Goal: Check status: Check status

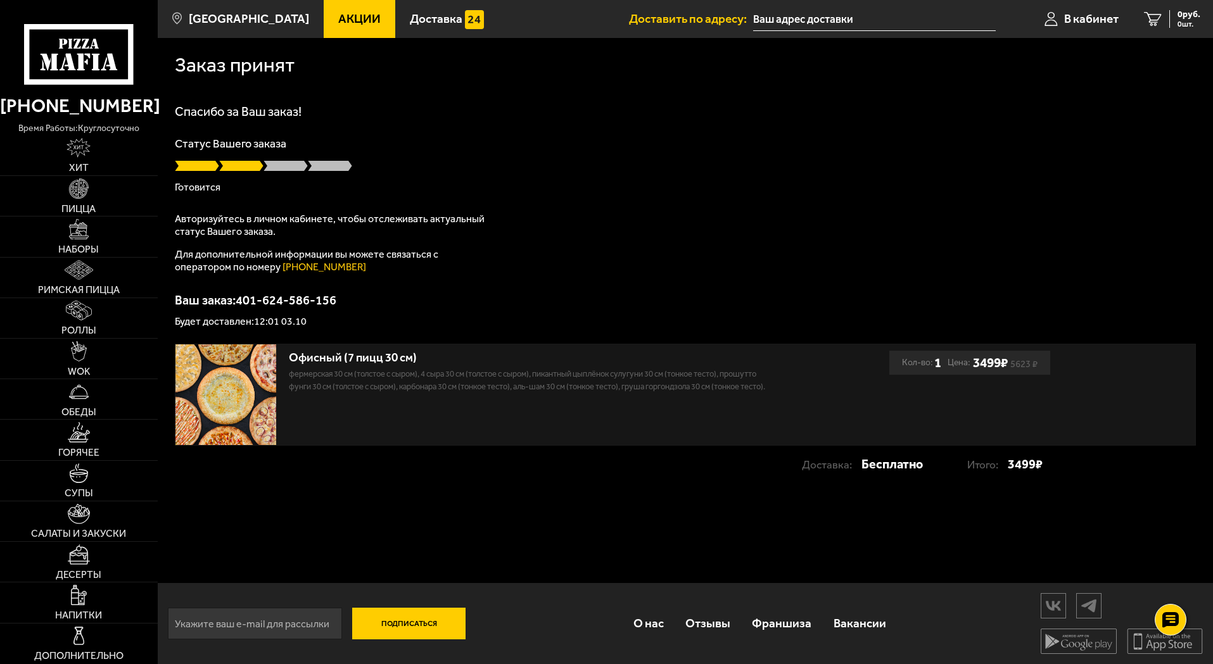
scroll to position [1, 0]
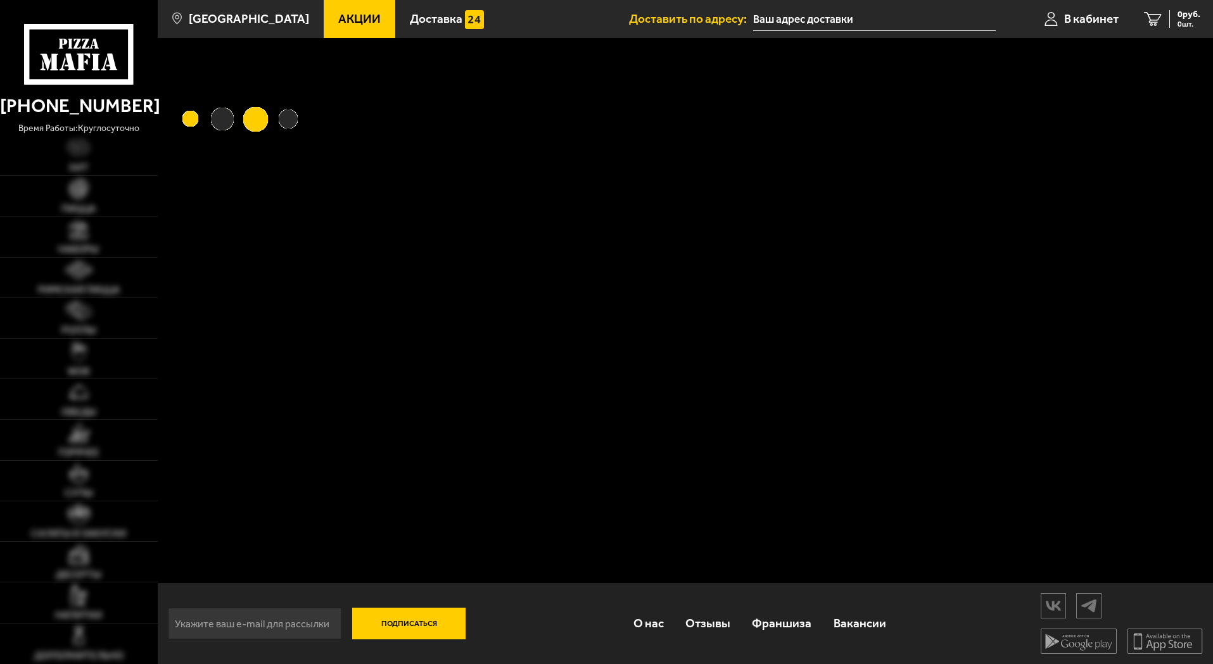
scroll to position [1, 0]
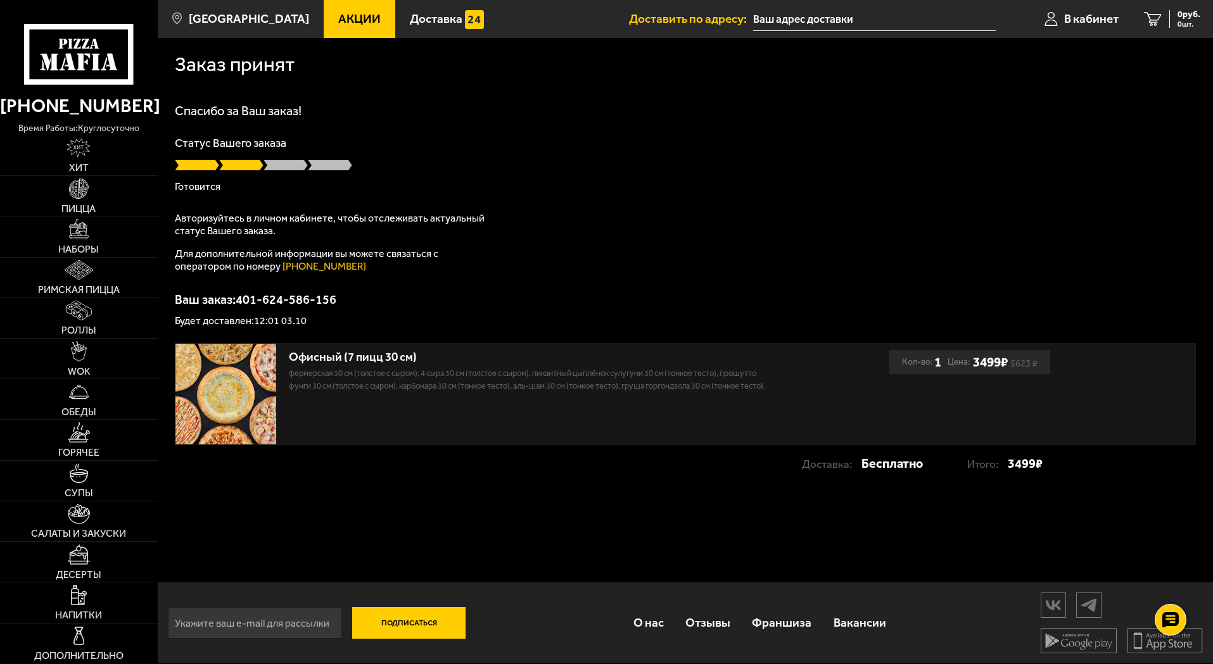
drag, startPoint x: 786, startPoint y: 216, endPoint x: 685, endPoint y: 213, distance: 100.7
click at [759, 218] on div "Спасибо за Ваш заказ! Статус Вашего заказа Готовится Авторизуйтесь в личном каб…" at bounding box center [685, 215] width 1021 height 222
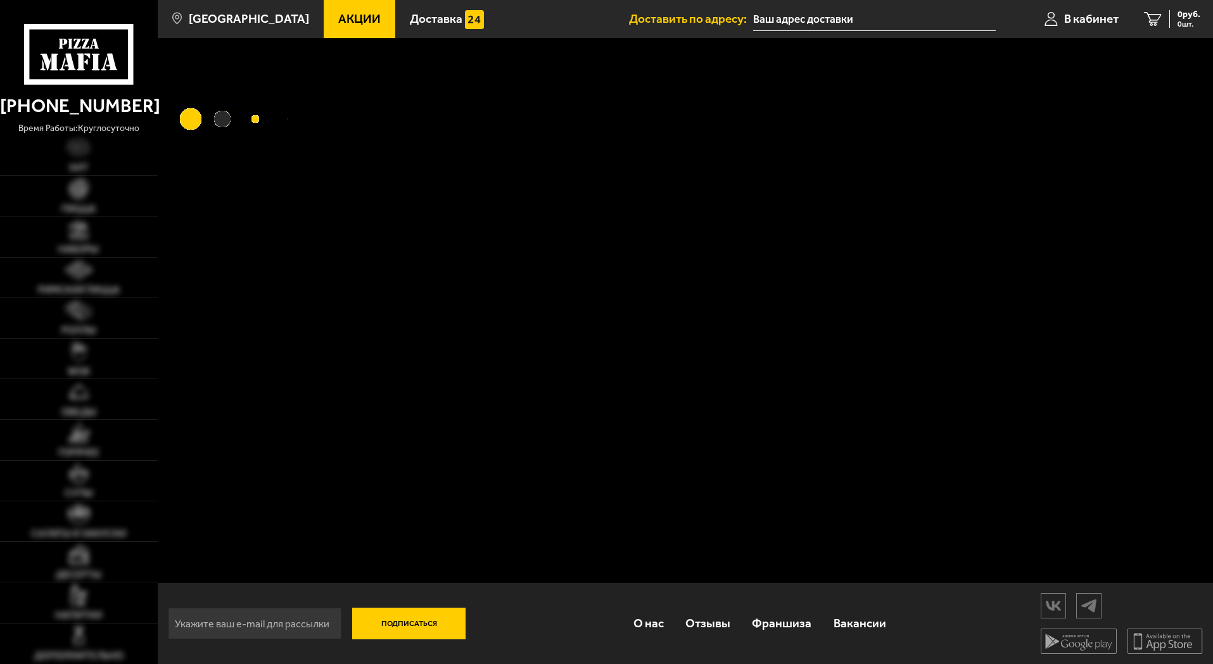
scroll to position [1, 0]
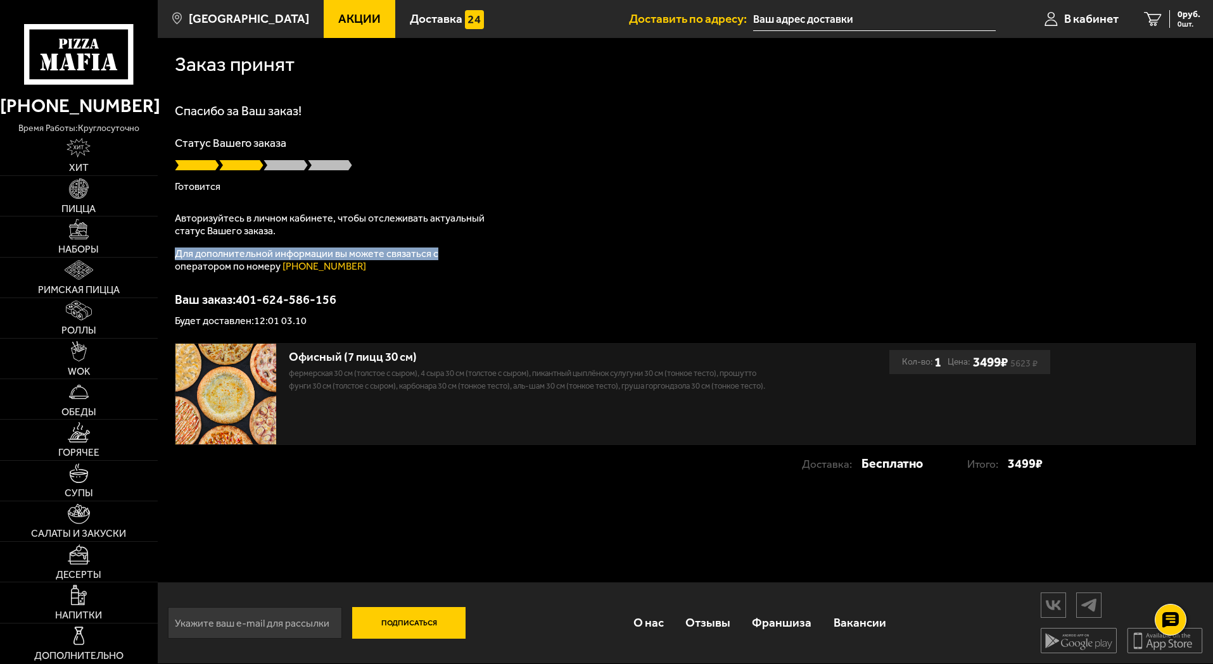
drag, startPoint x: 433, startPoint y: 253, endPoint x: 174, endPoint y: 251, distance: 259.0
click at [175, 251] on p "Для дополнительной информации вы можете связаться с оператором по номеру (812) …" at bounding box center [333, 260] width 317 height 25
click at [608, 249] on div "Спасибо за Ваш заказ! Статус Вашего заказа Готовится Авторизуйтесь в личном каб…" at bounding box center [685, 215] width 1021 height 222
drag, startPoint x: 276, startPoint y: 267, endPoint x: 175, endPoint y: 255, distance: 102.1
click at [175, 255] on p "Для дополнительной информации вы можете связаться с оператором по номеру (812) …" at bounding box center [333, 260] width 317 height 25
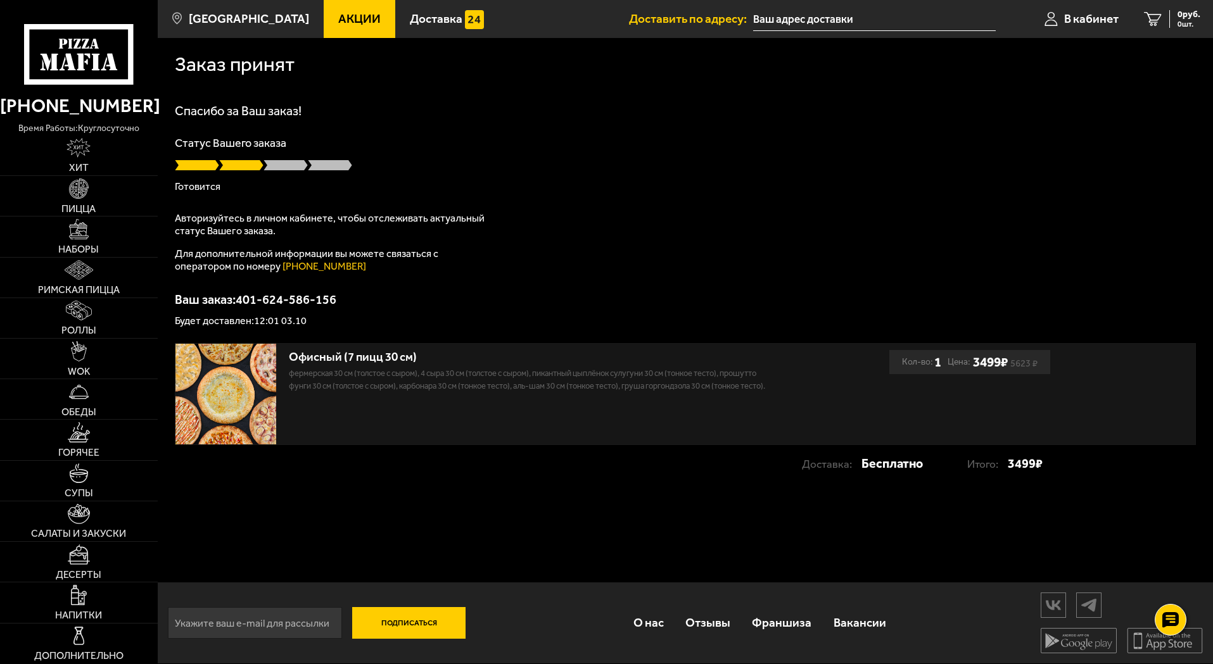
click at [614, 263] on div "Спасибо за Ваш заказ! Статус Вашего заказа Готовится Авторизуйтесь в личном каб…" at bounding box center [685, 215] width 1021 height 222
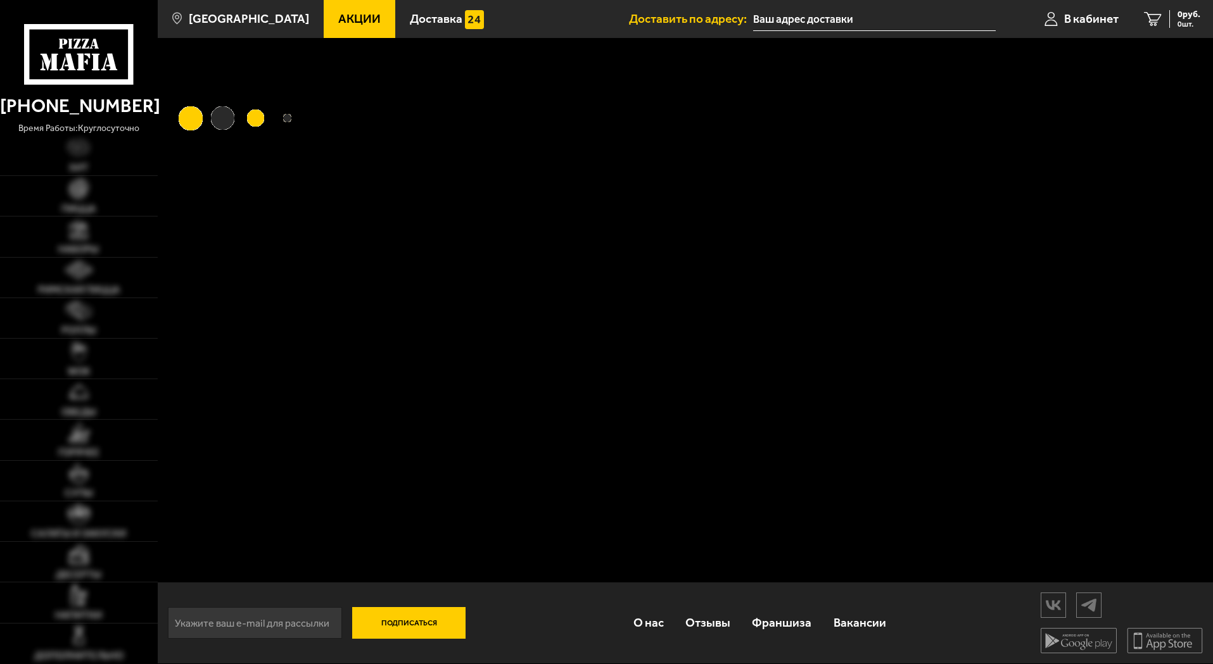
scroll to position [1, 0]
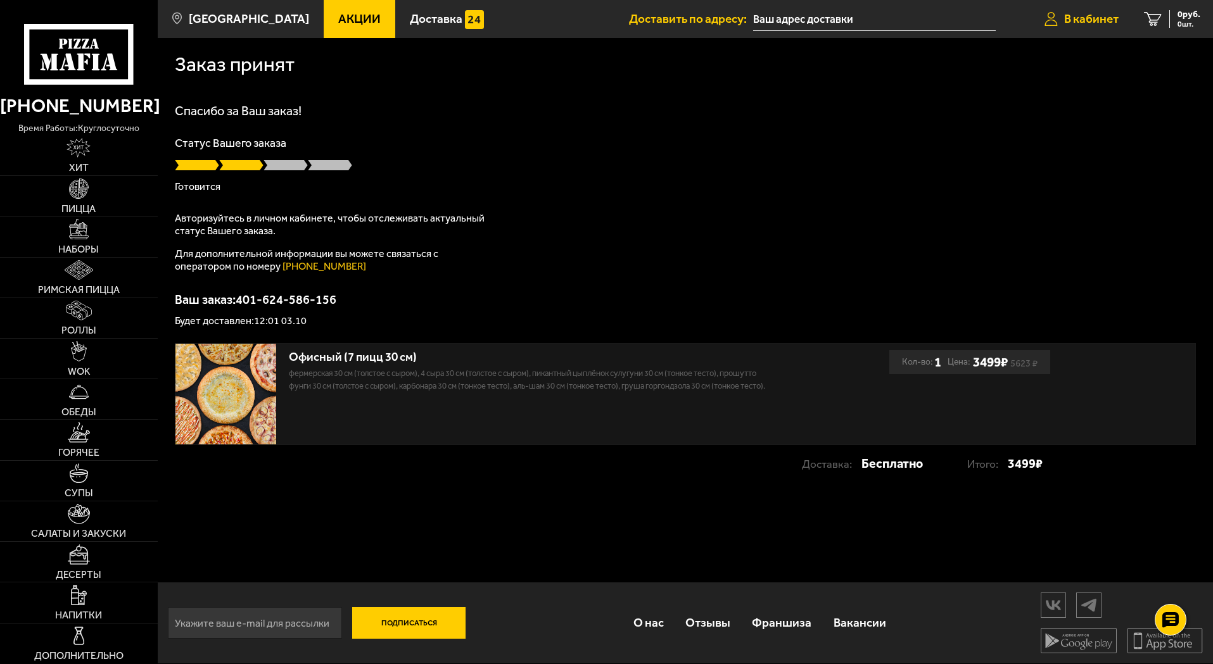
click at [1097, 14] on span "В кабинет" at bounding box center [1091, 19] width 54 height 12
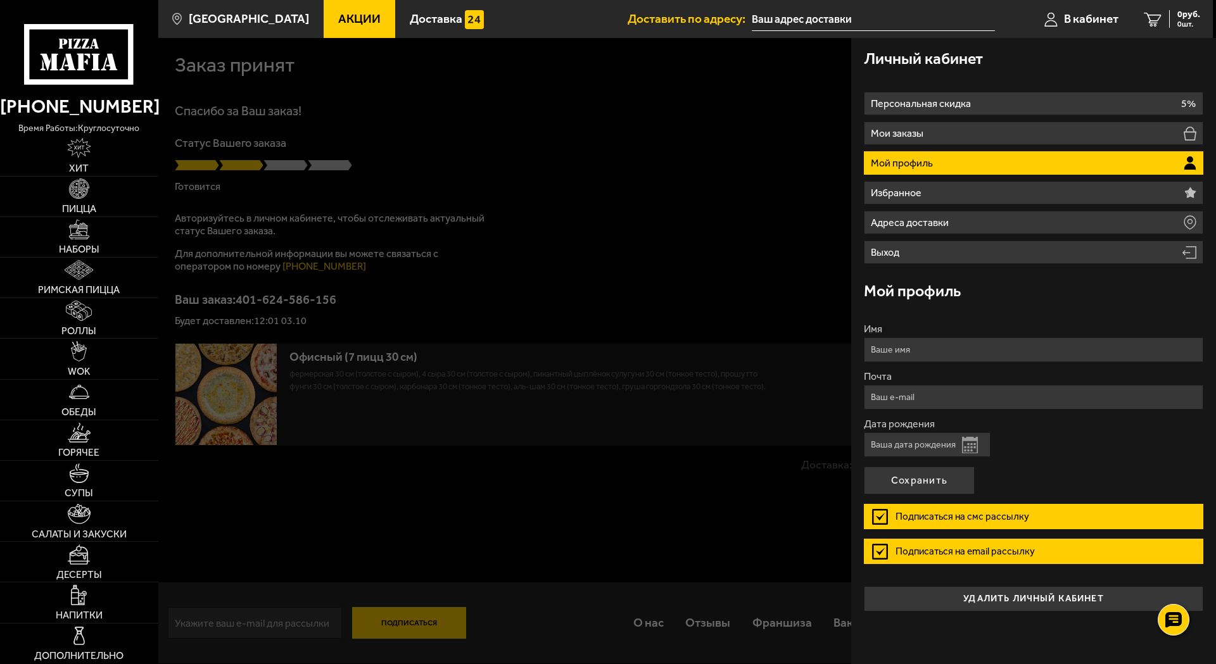
click at [753, 184] on div at bounding box center [766, 370] width 1216 height 664
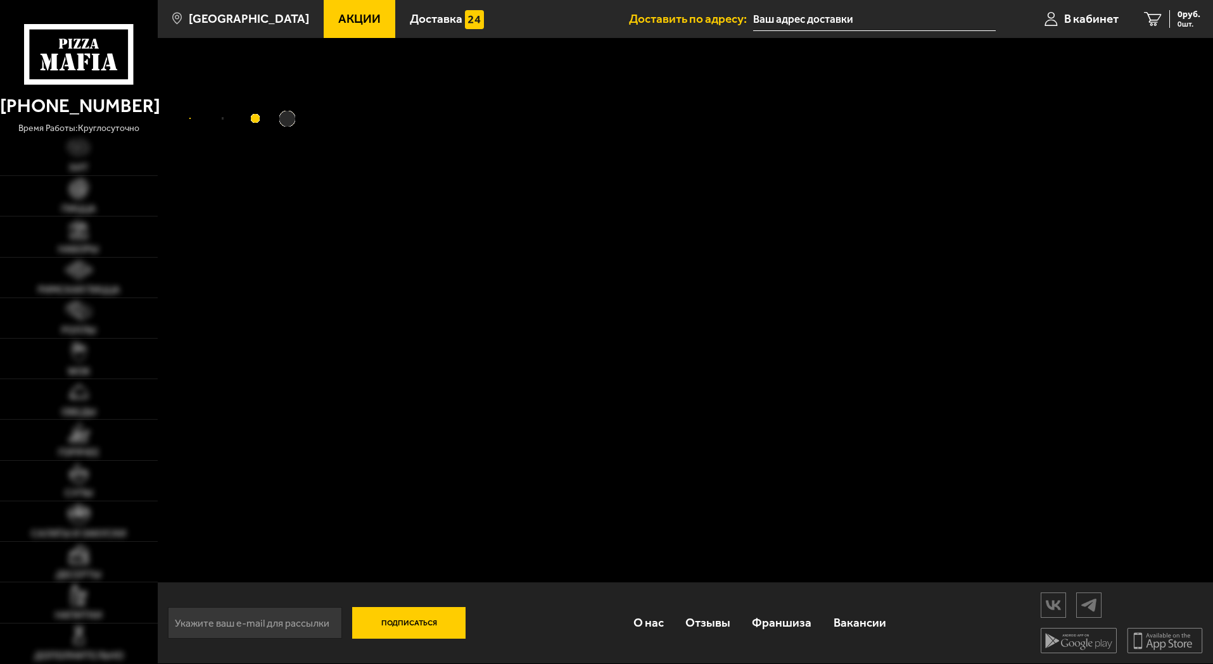
type input "[PERSON_NAME][STREET_ADDRESS]"
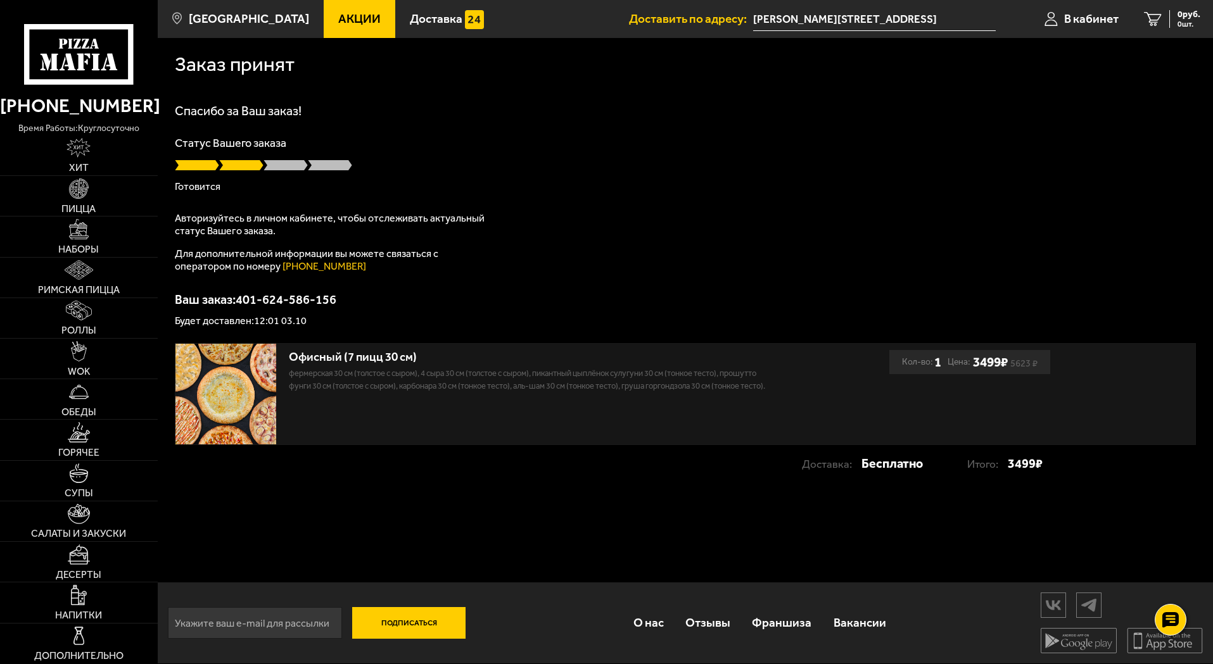
drag, startPoint x: 930, startPoint y: 465, endPoint x: 768, endPoint y: 469, distance: 161.5
click at [768, 469] on div "Доставка: Бесплатно Итого: 3499 ₽" at bounding box center [608, 463] width 867 height 25
click at [660, 483] on div "Заказ принят Спасибо за Ваш заказ! Статус Вашего заказа Готовится Авторизуйтесь…" at bounding box center [685, 266] width 1055 height 458
drag, startPoint x: 802, startPoint y: 468, endPoint x: 944, endPoint y: 460, distance: 142.7
click at [944, 460] on div "Доставка: Бесплатно" at bounding box center [884, 463] width 165 height 25
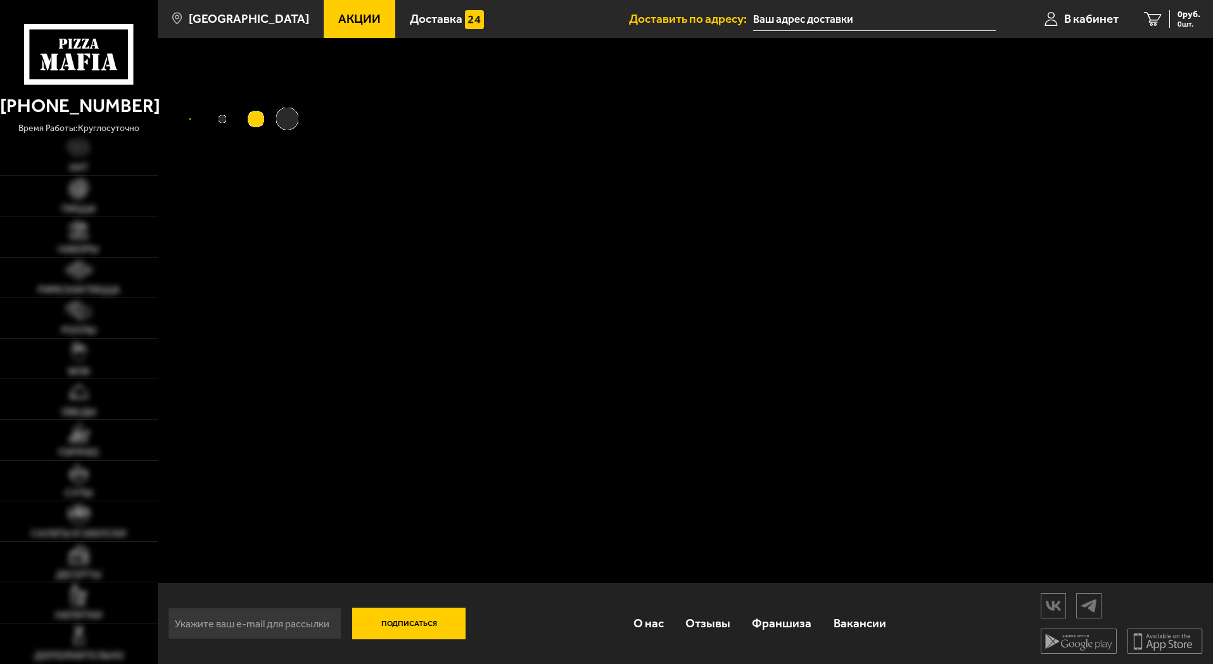
type input "[PERSON_NAME][STREET_ADDRESS]"
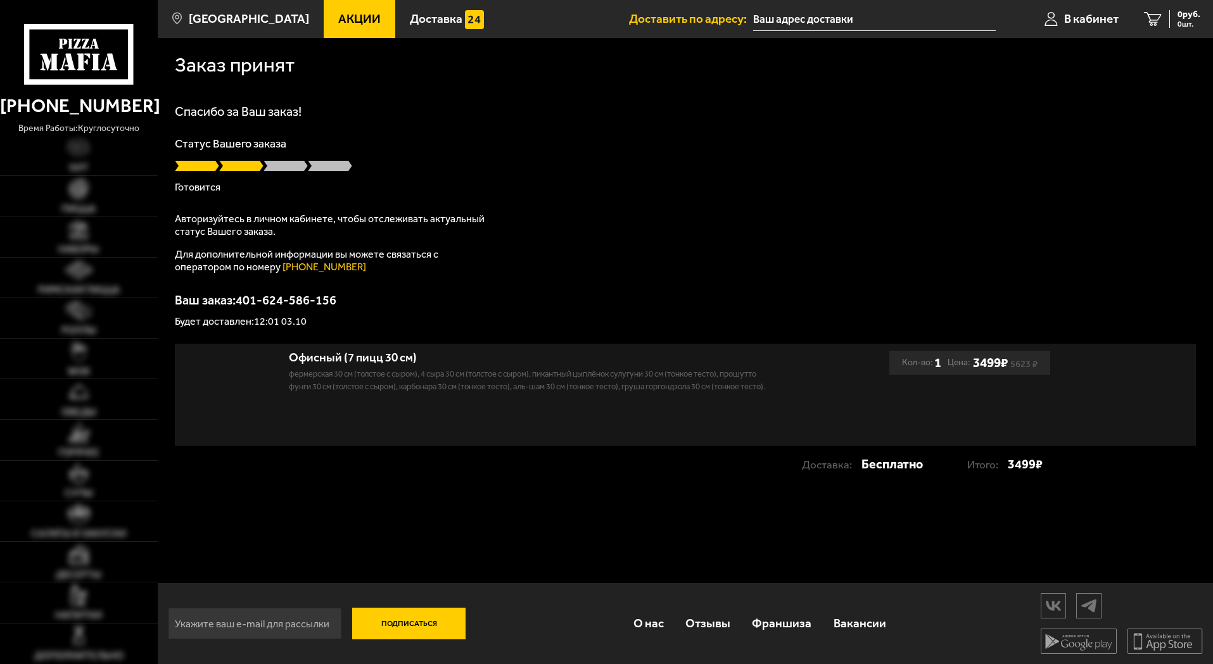
scroll to position [1, 0]
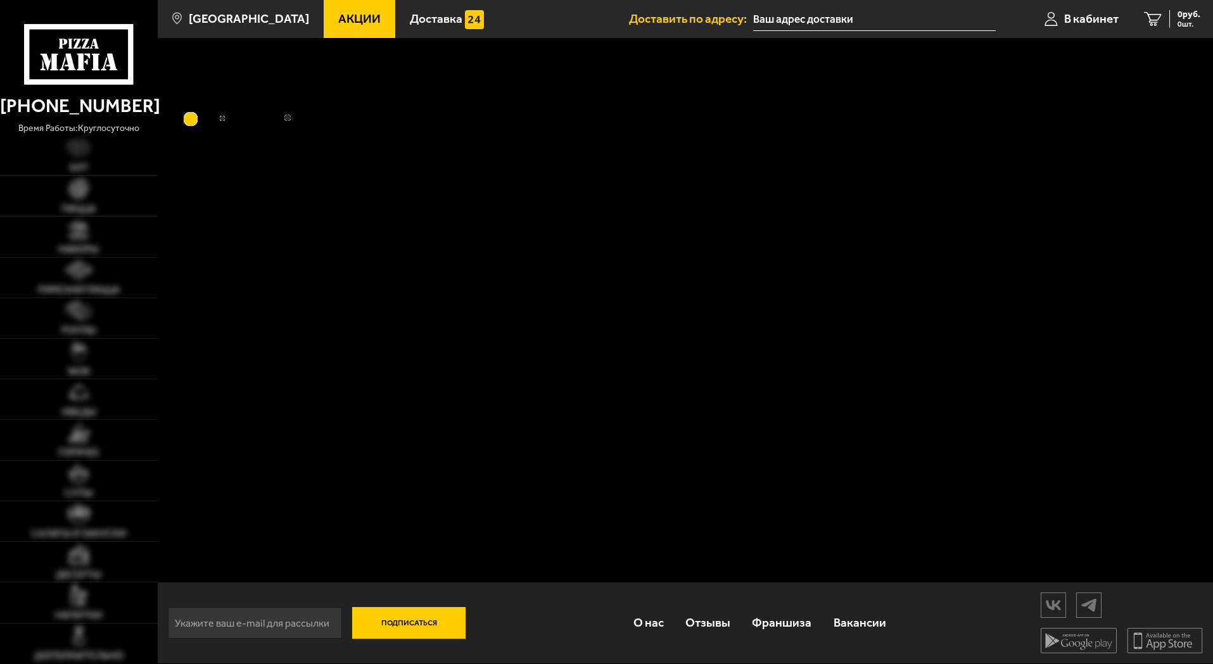
scroll to position [1, 0]
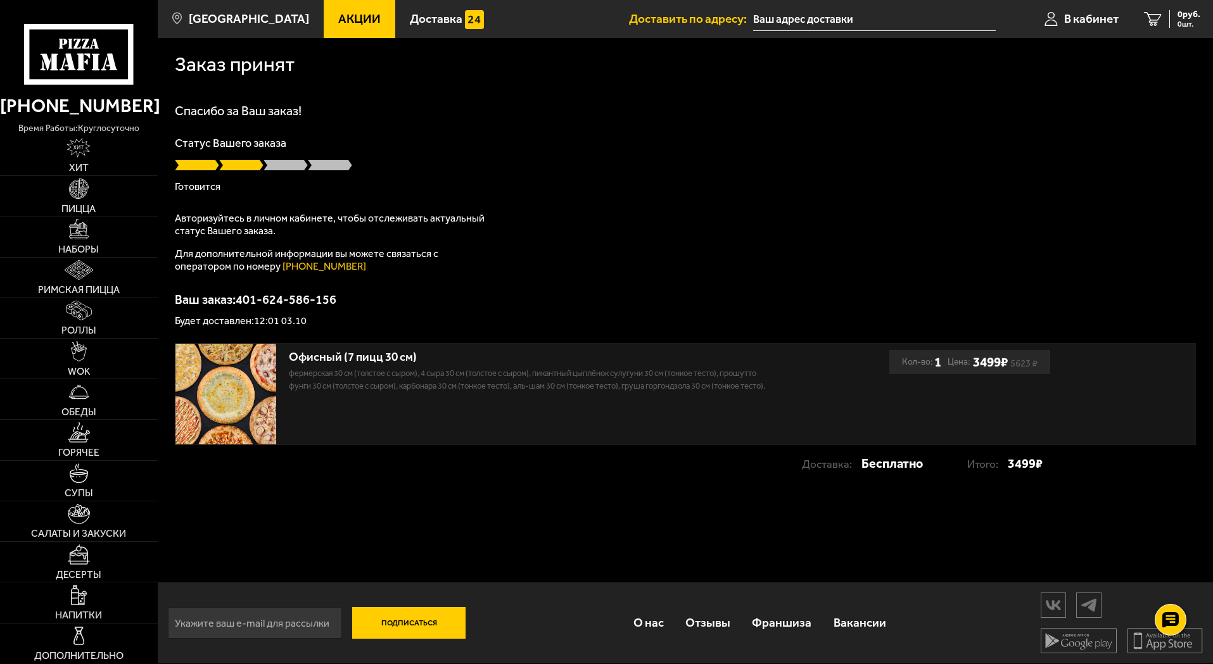
type input "Басков переулок, 7, подъезд 1"
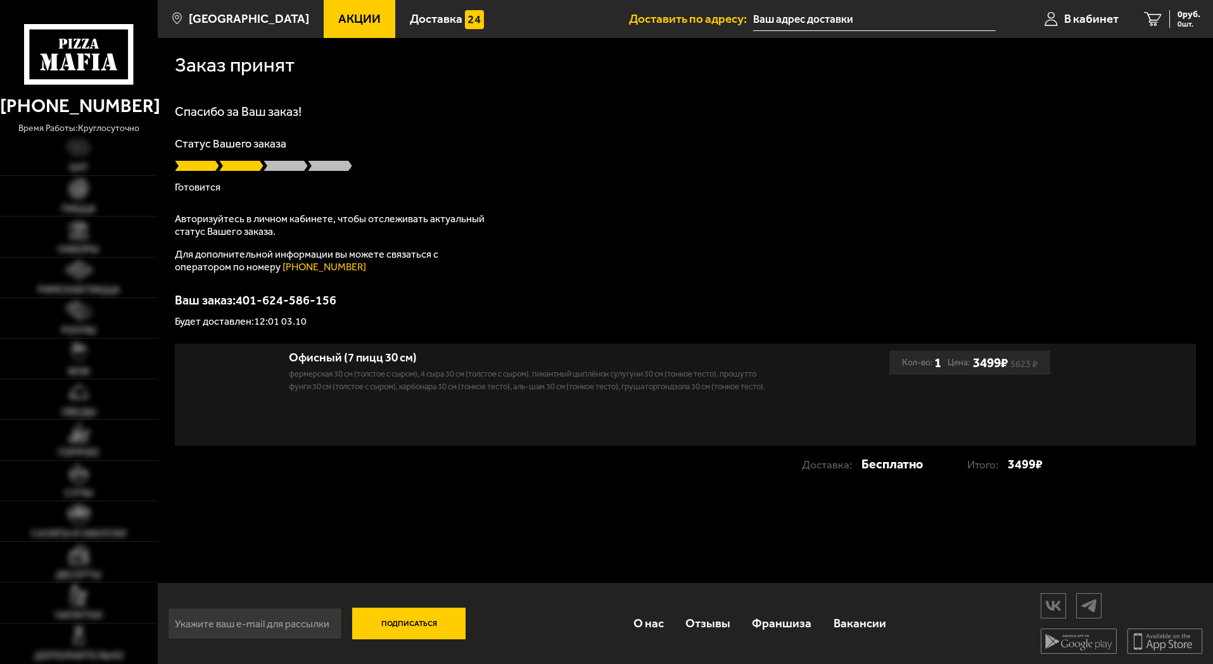
scroll to position [1, 0]
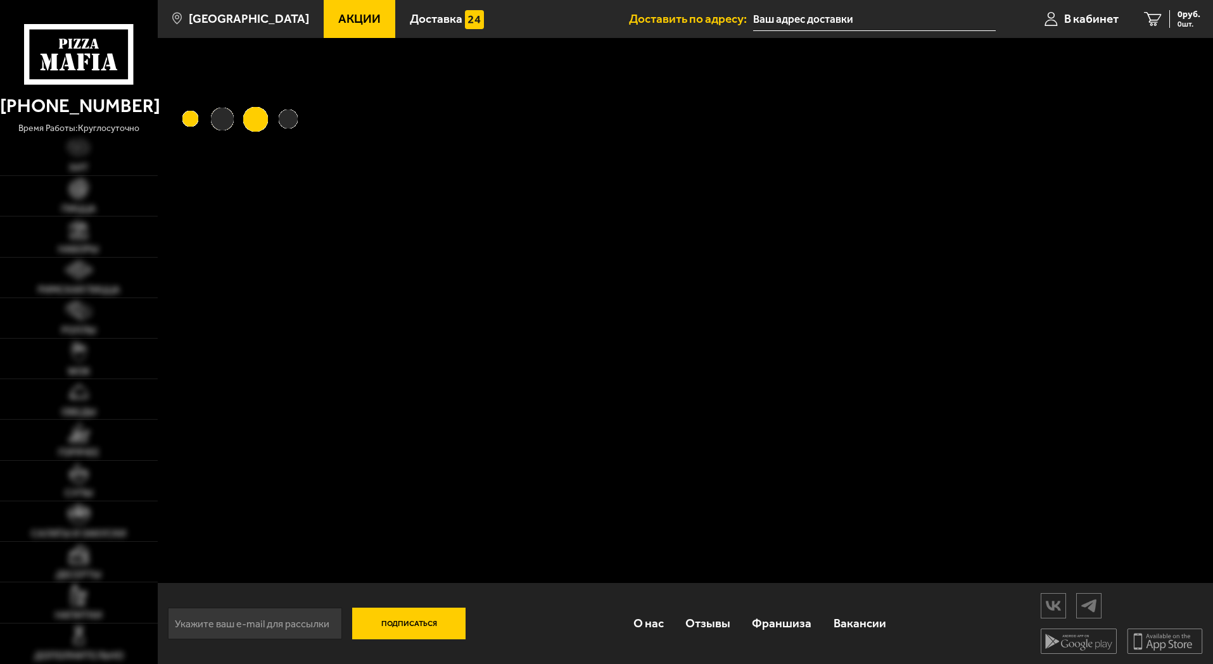
scroll to position [1, 0]
type input "[PERSON_NAME][STREET_ADDRESS]"
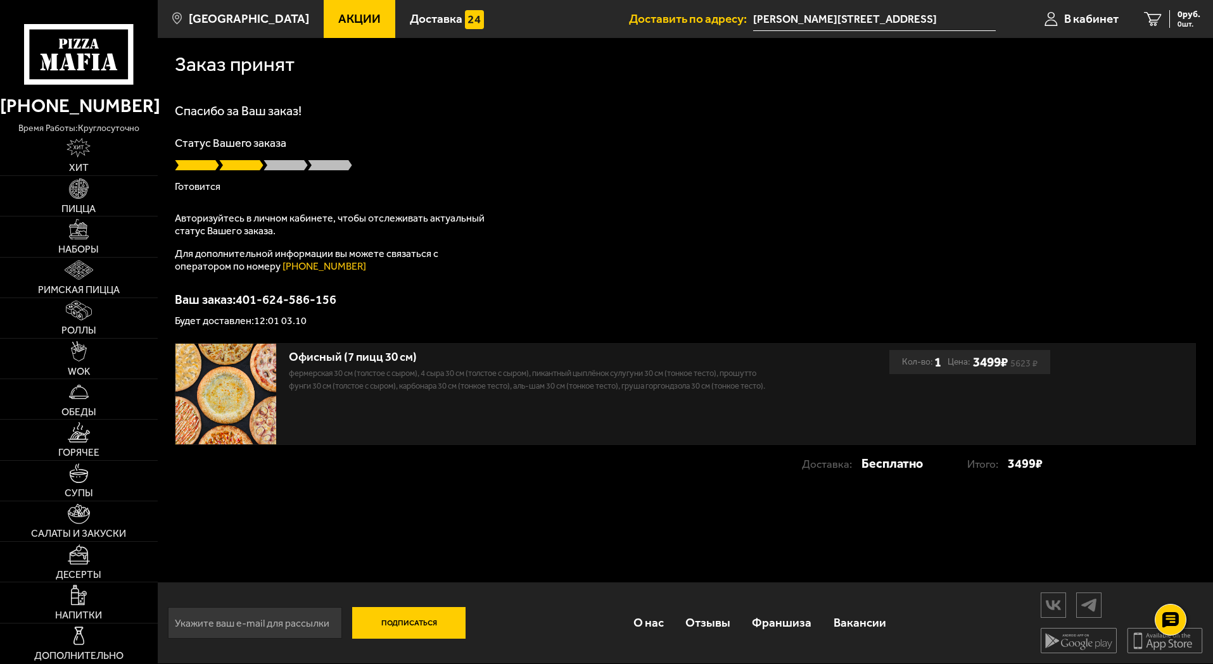
scroll to position [0, 0]
click at [693, 622] on link "Отзывы" at bounding box center [707, 623] width 66 height 41
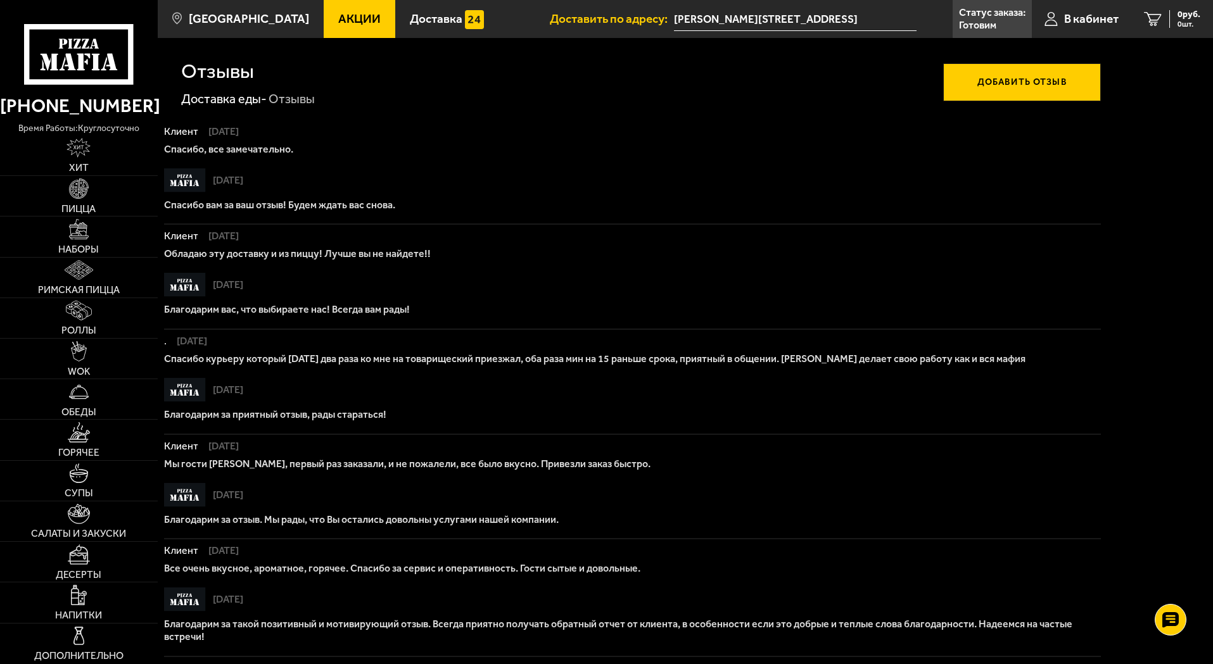
click at [1038, 80] on button "Добавить отзыв" at bounding box center [1022, 82] width 158 height 38
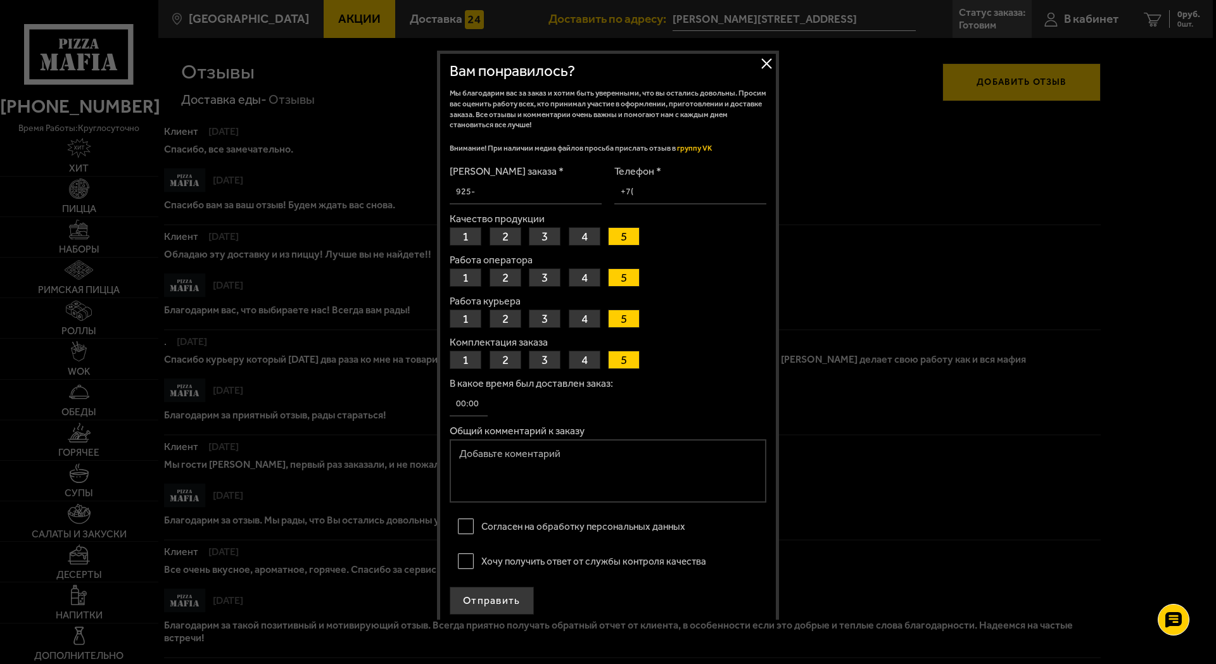
click at [767, 63] on button "Закрыть" at bounding box center [766, 63] width 19 height 19
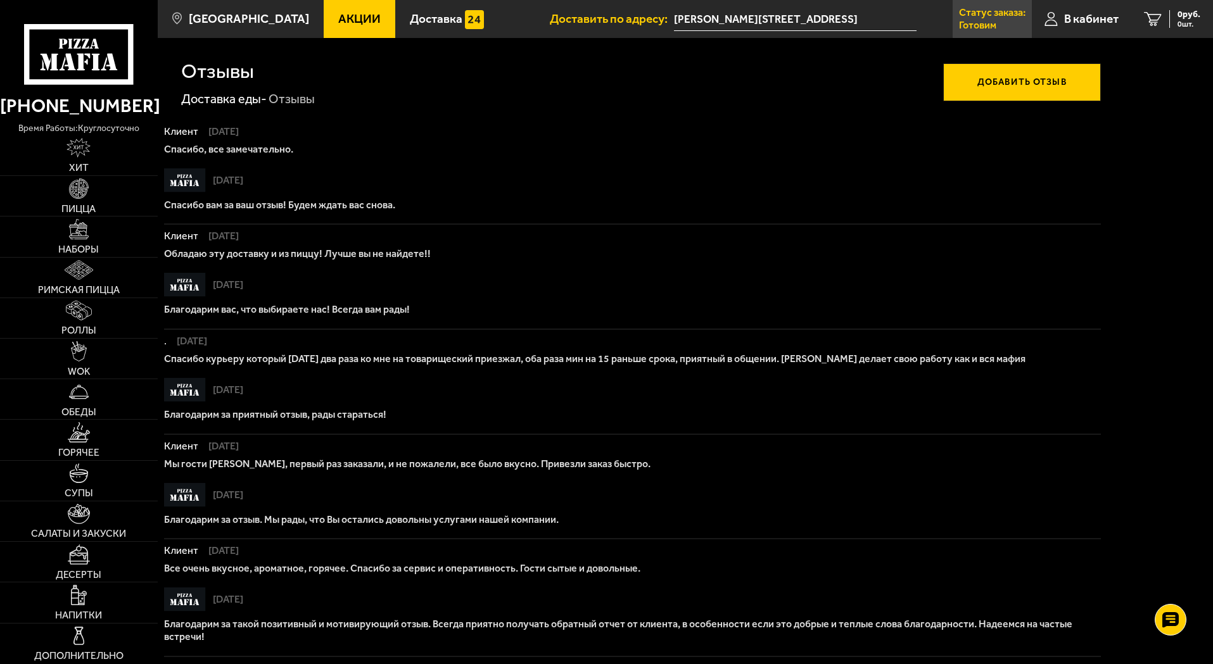
click at [992, 17] on p "Статус заказа:" at bounding box center [992, 13] width 66 height 10
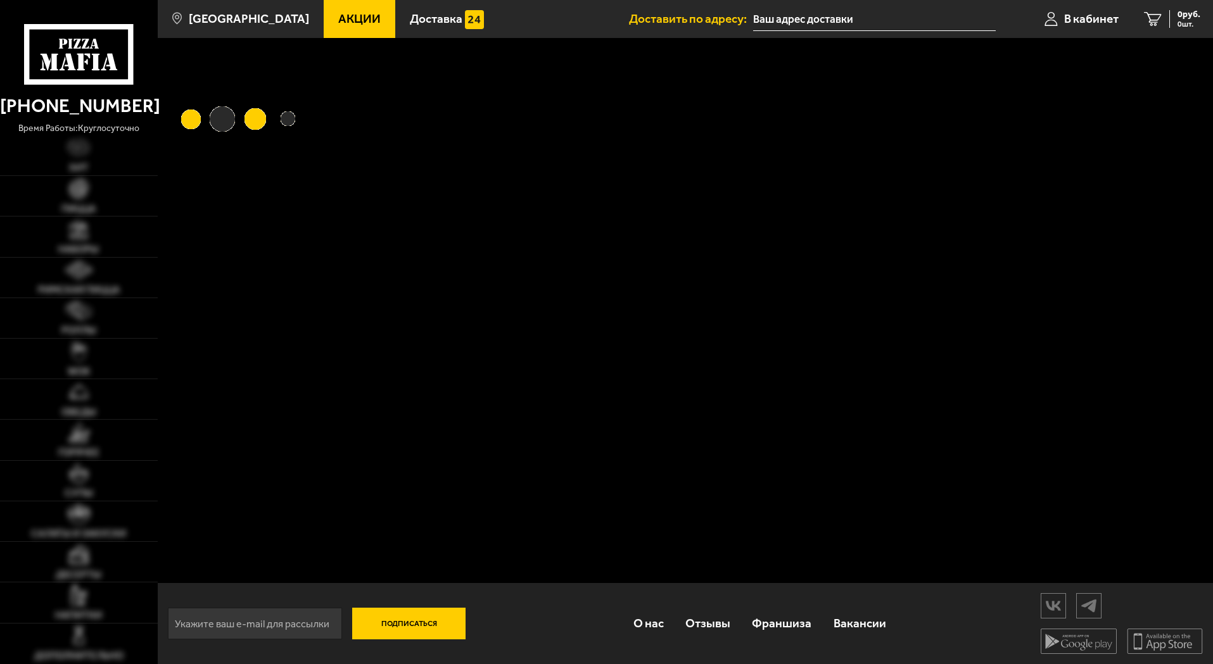
type input "[PERSON_NAME][STREET_ADDRESS]"
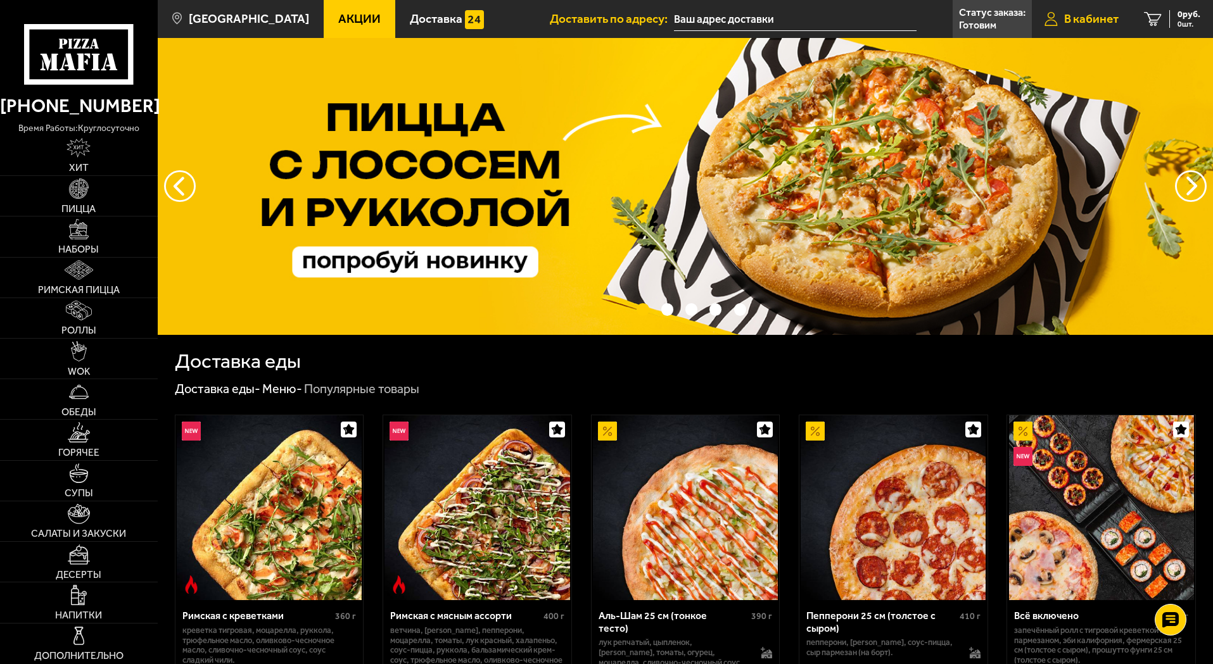
click at [1074, 18] on span "В кабинет" at bounding box center [1091, 19] width 54 height 12
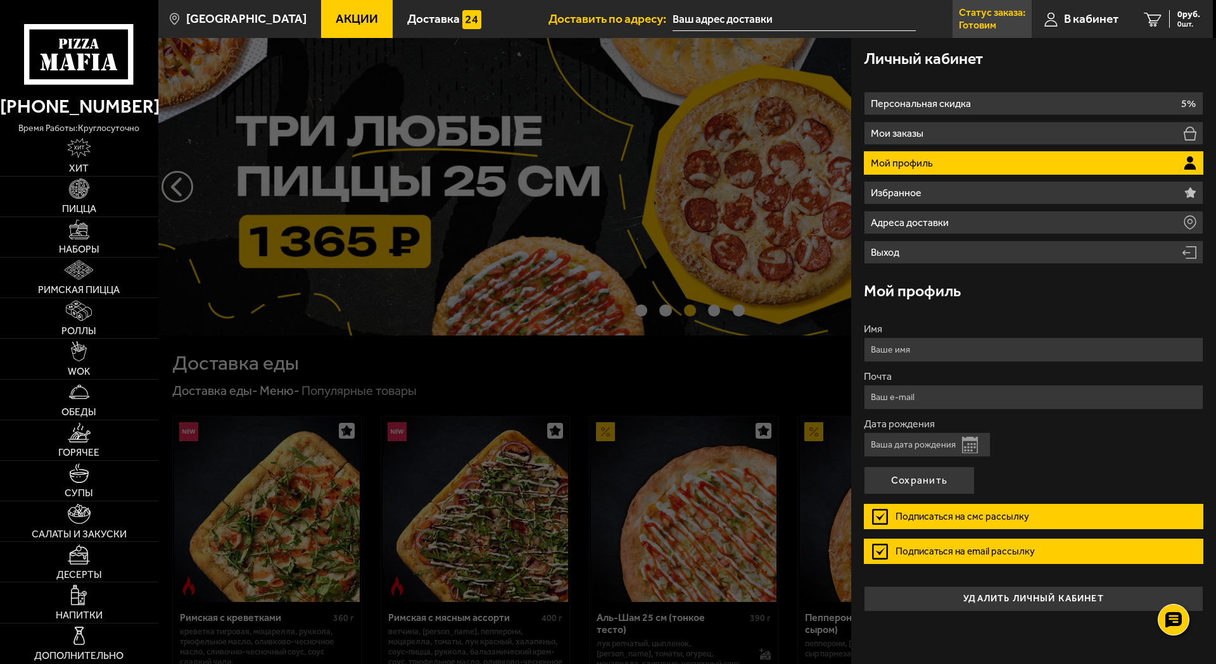
click at [988, 23] on p "Готовим" at bounding box center [977, 25] width 37 height 10
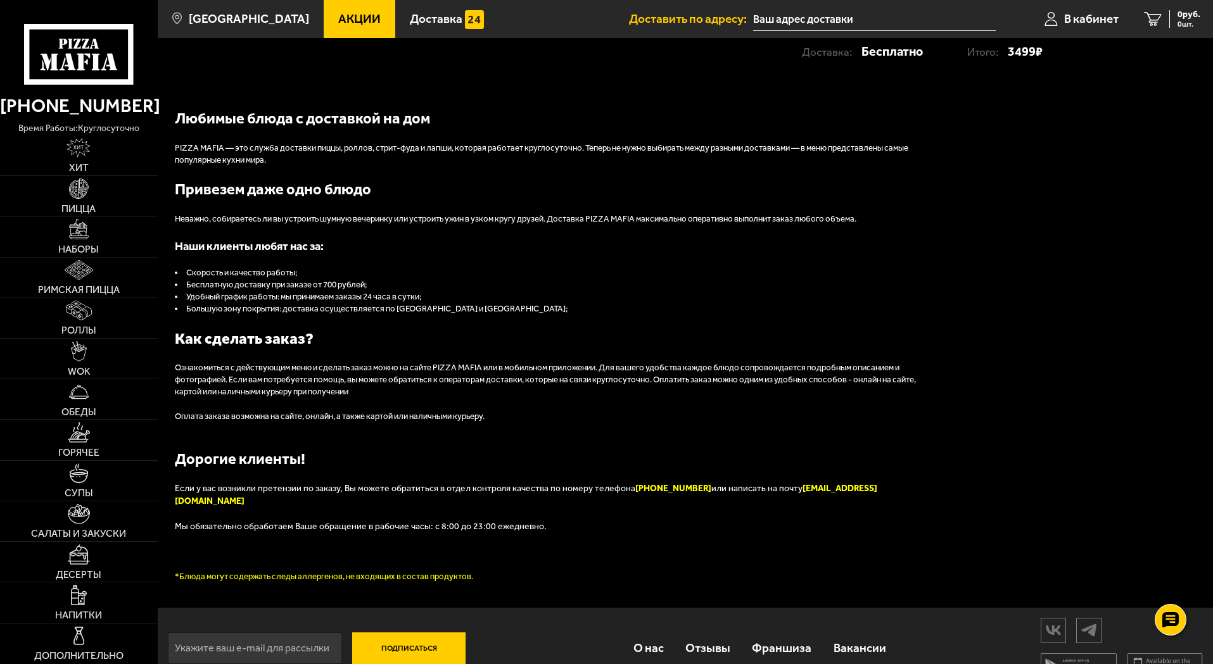
scroll to position [426, 0]
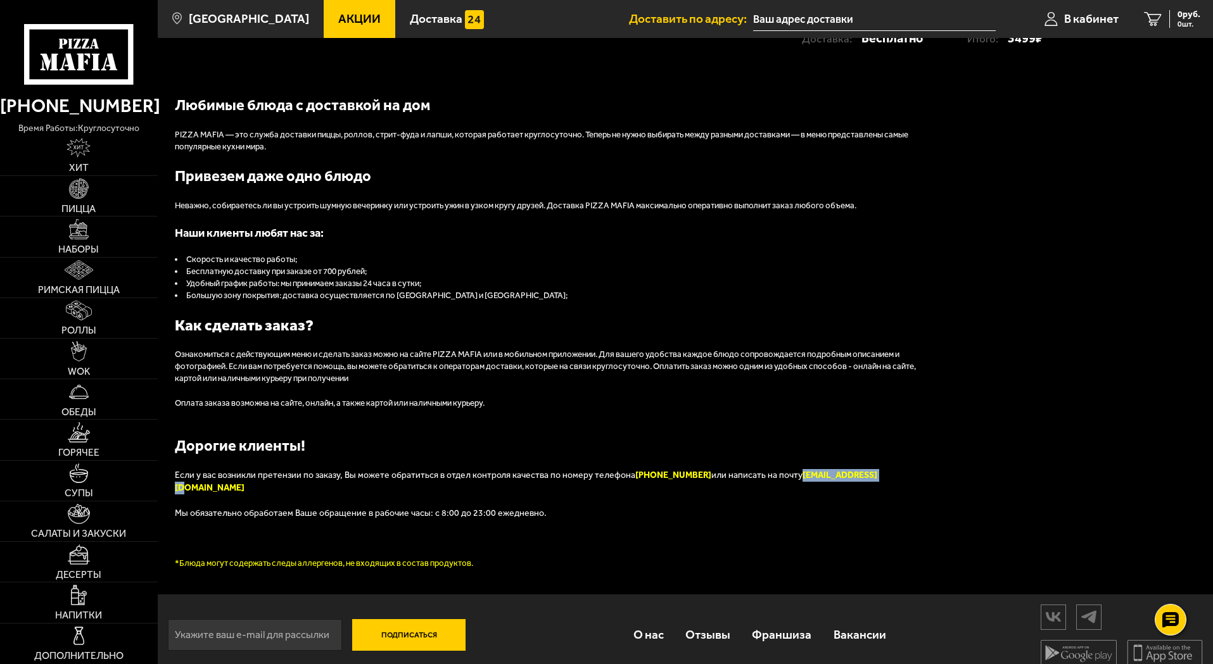
drag, startPoint x: 783, startPoint y: 476, endPoint x: 878, endPoint y: 472, distance: 95.7
click at [878, 472] on p "Если у вас возникли претензии по заказу, Вы можете обратиться в отдел контроля …" at bounding box center [555, 481] width 760 height 25
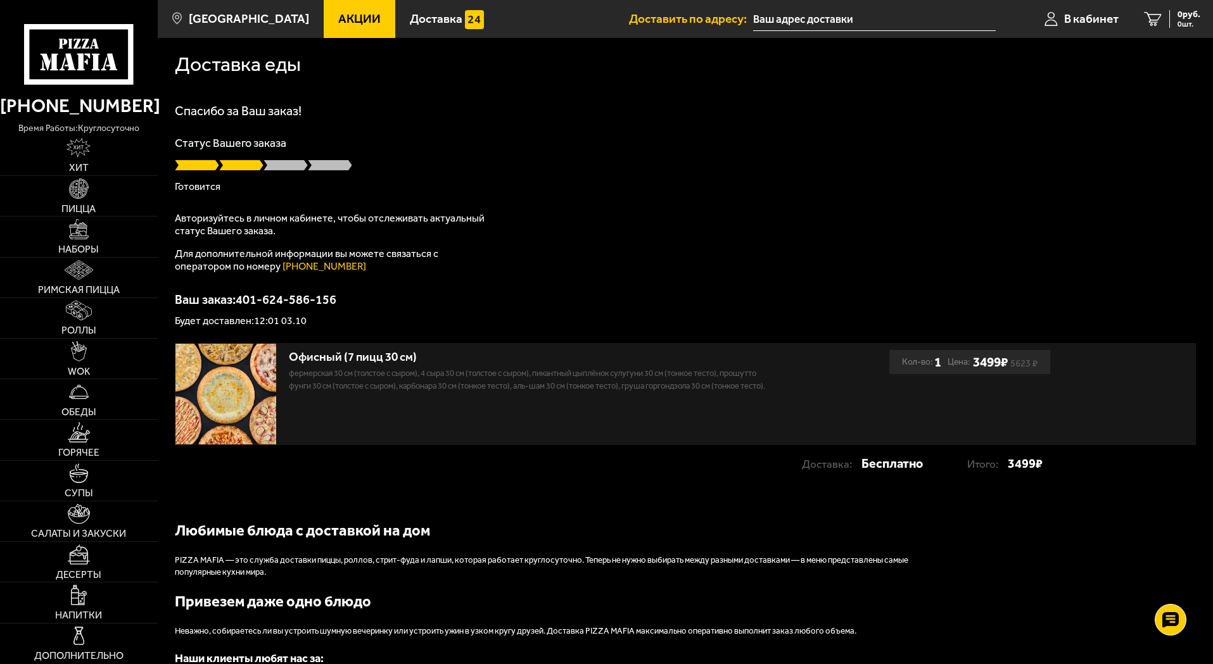
scroll to position [0, 0]
click at [1072, 20] on span "В кабинет" at bounding box center [1091, 19] width 54 height 12
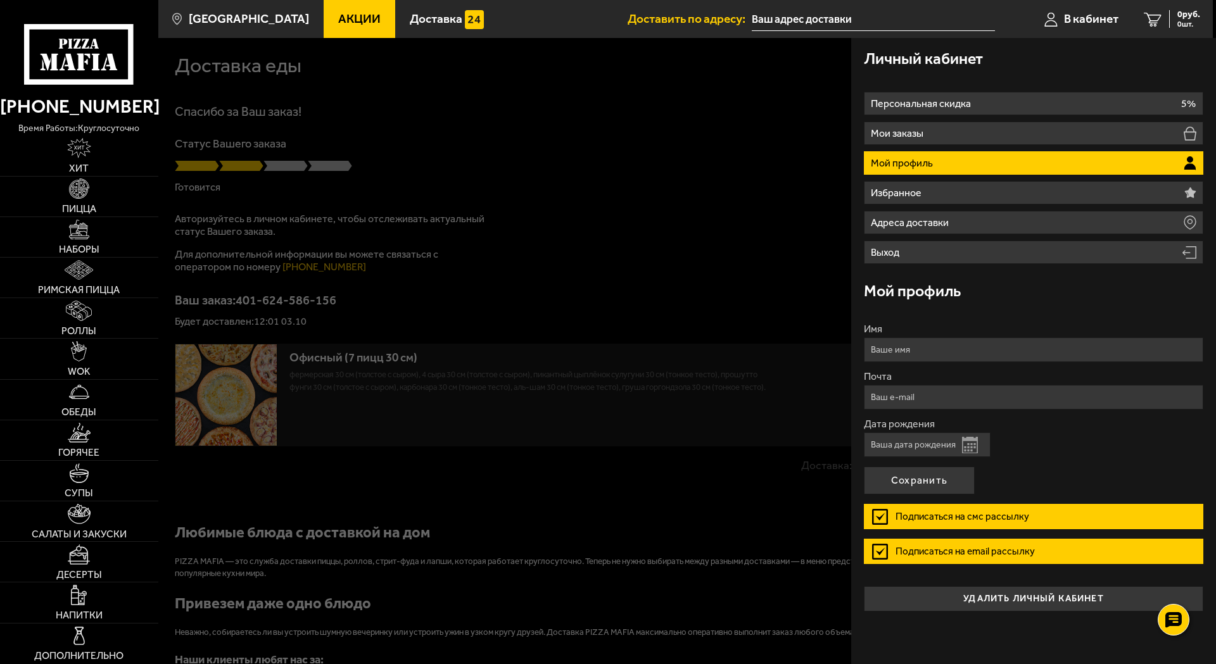
click at [532, 441] on div at bounding box center [766, 370] width 1216 height 664
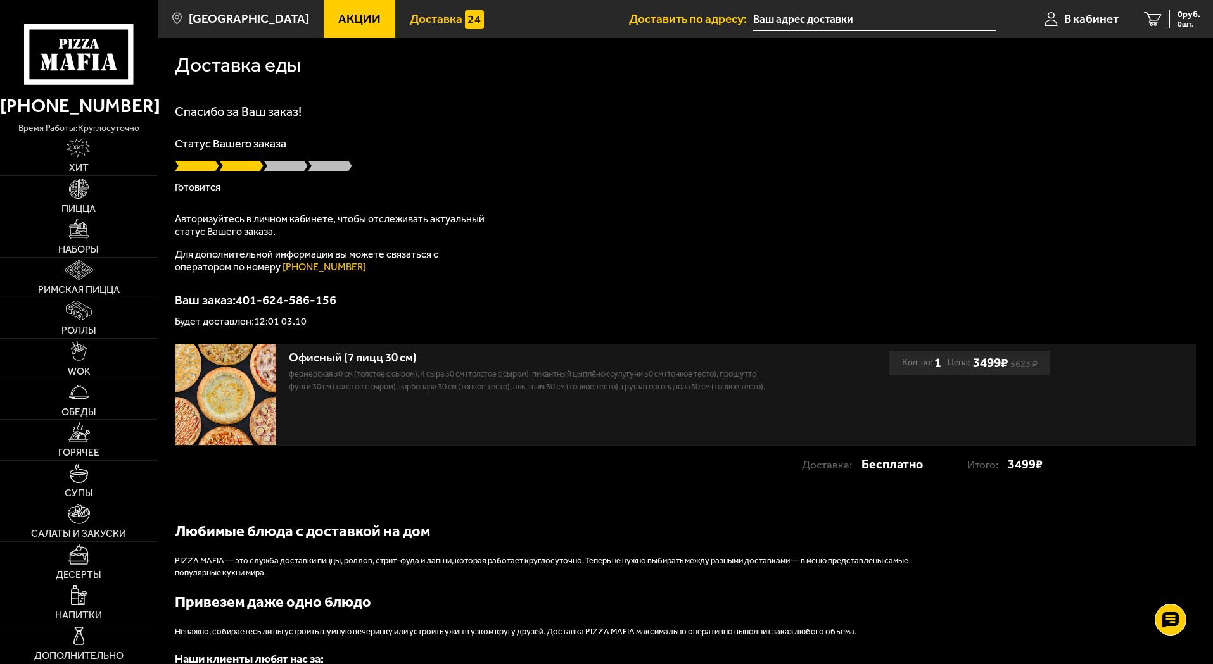
click at [410, 18] on span "Доставка" at bounding box center [436, 19] width 53 height 12
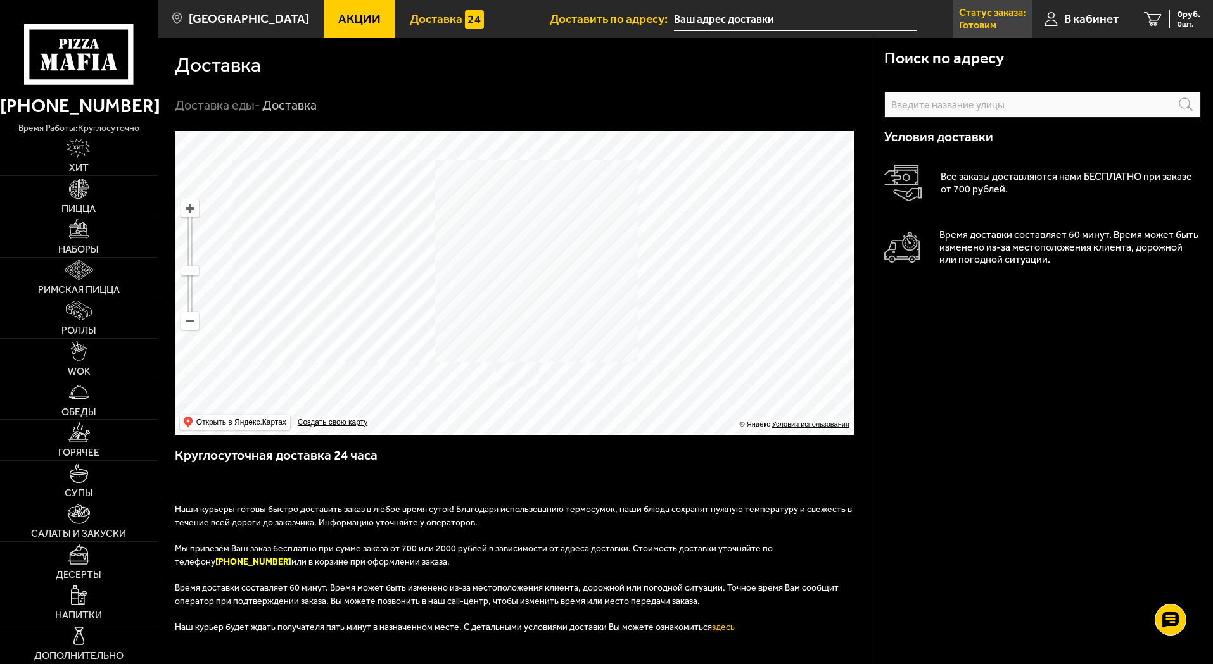
click at [970, 14] on p "Статус заказа:" at bounding box center [992, 13] width 66 height 10
